Goal: Information Seeking & Learning: Learn about a topic

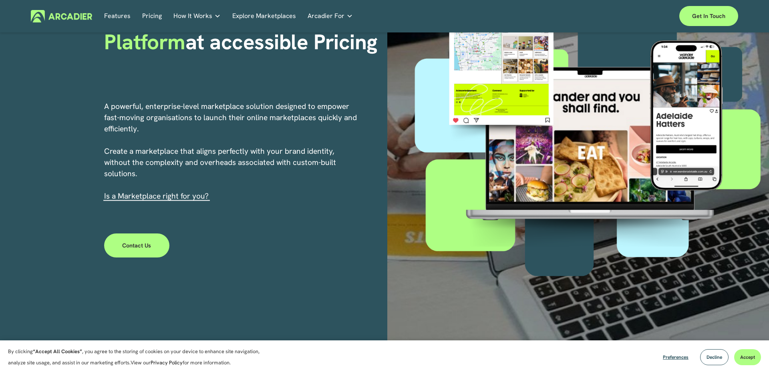
scroll to position [101, 0]
click at [709, 361] on button "Decline" at bounding box center [714, 357] width 28 height 16
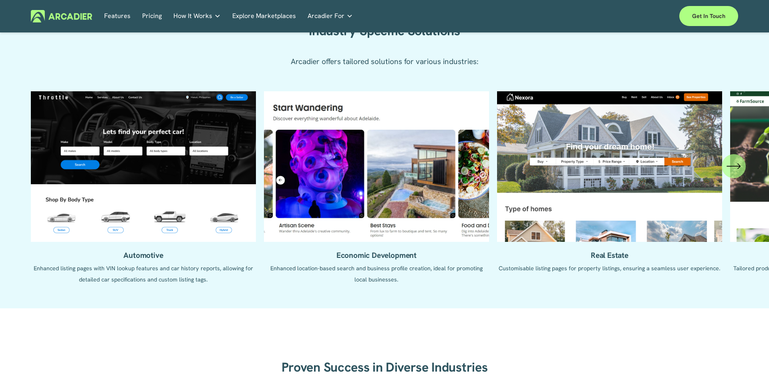
scroll to position [822, 0]
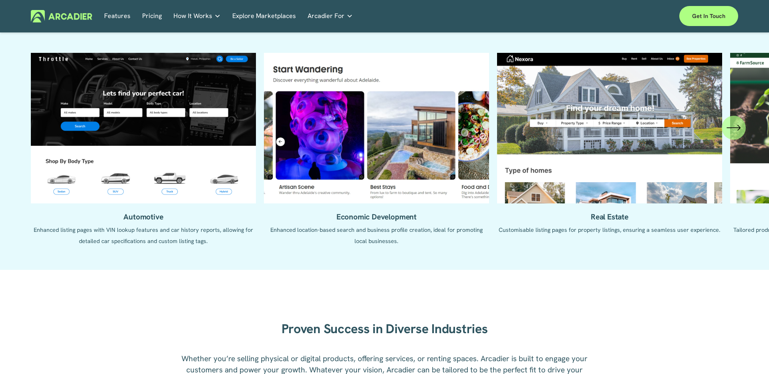
click at [735, 131] on icon "\a \a \a Next\a \a" at bounding box center [734, 128] width 14 height 14
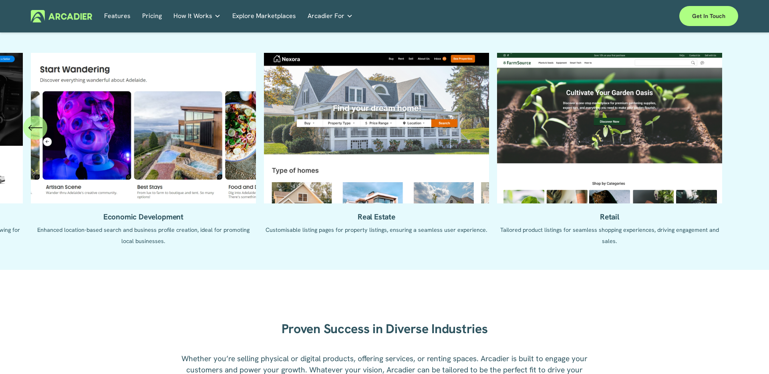
click at [599, 178] on ul "Automotive Enhanced listing pages with VIN lookup features and car history repo…" at bounding box center [385, 155] width 708 height 205
click at [589, 135] on ul "Automotive Enhanced listing pages with VIN lookup features and car history repo…" at bounding box center [385, 155] width 708 height 205
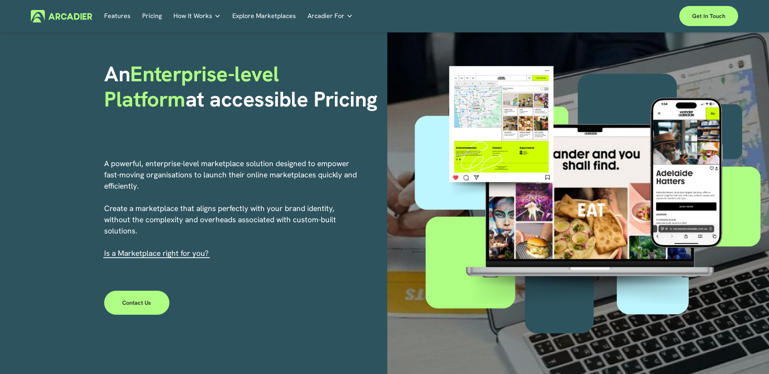
scroll to position [0, 0]
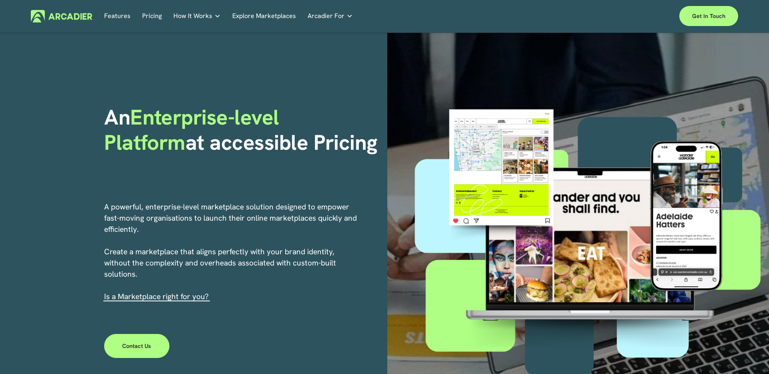
click at [155, 18] on link "Pricing" at bounding box center [152, 16] width 20 height 12
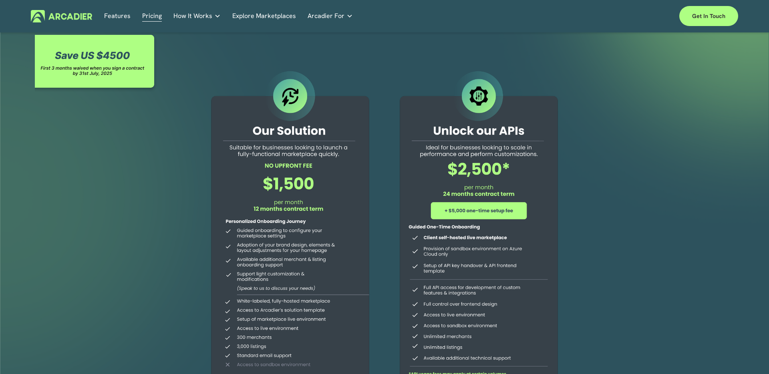
click at [122, 16] on link "Features" at bounding box center [117, 16] width 26 height 12
